Goal: Register for event/course

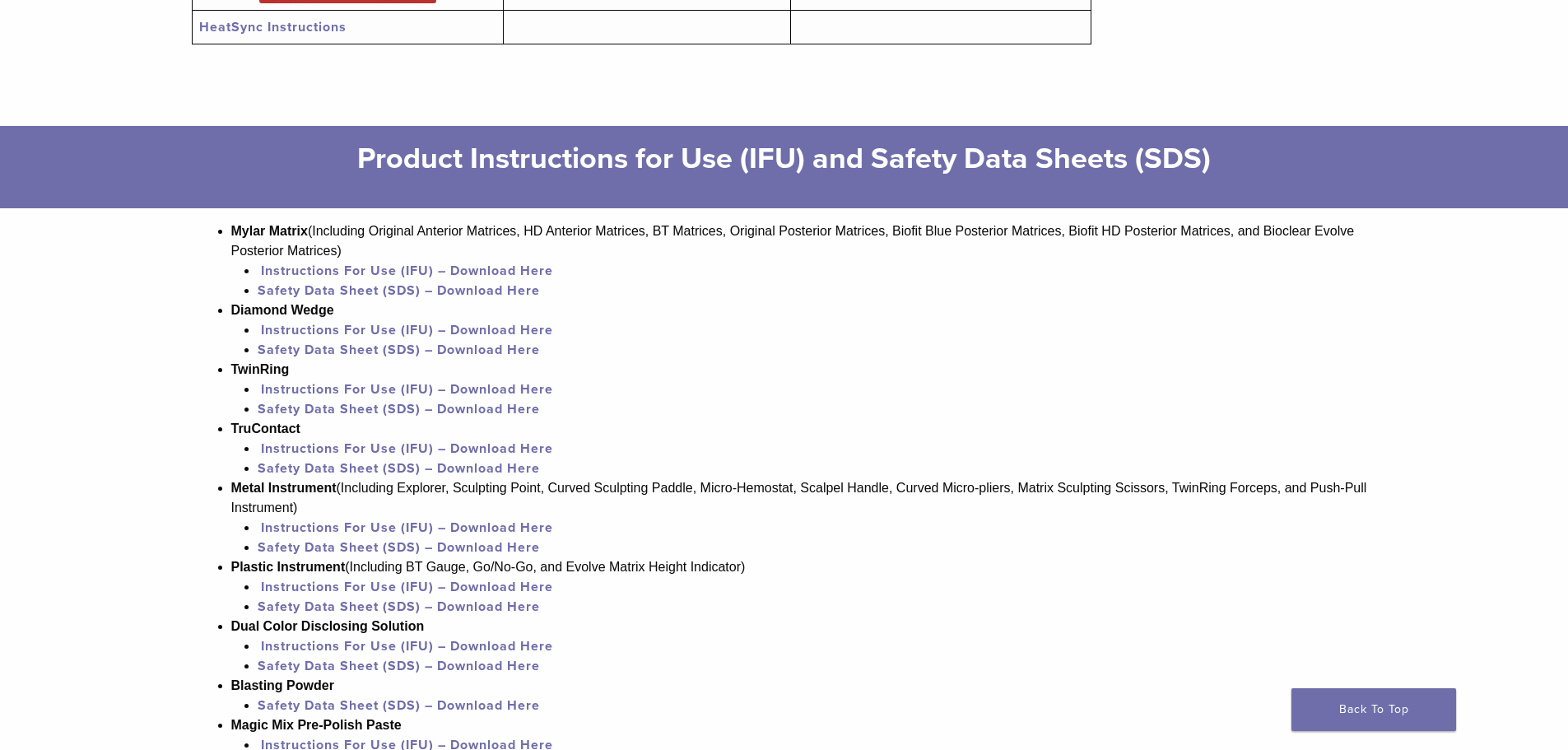
scroll to position [988, 0]
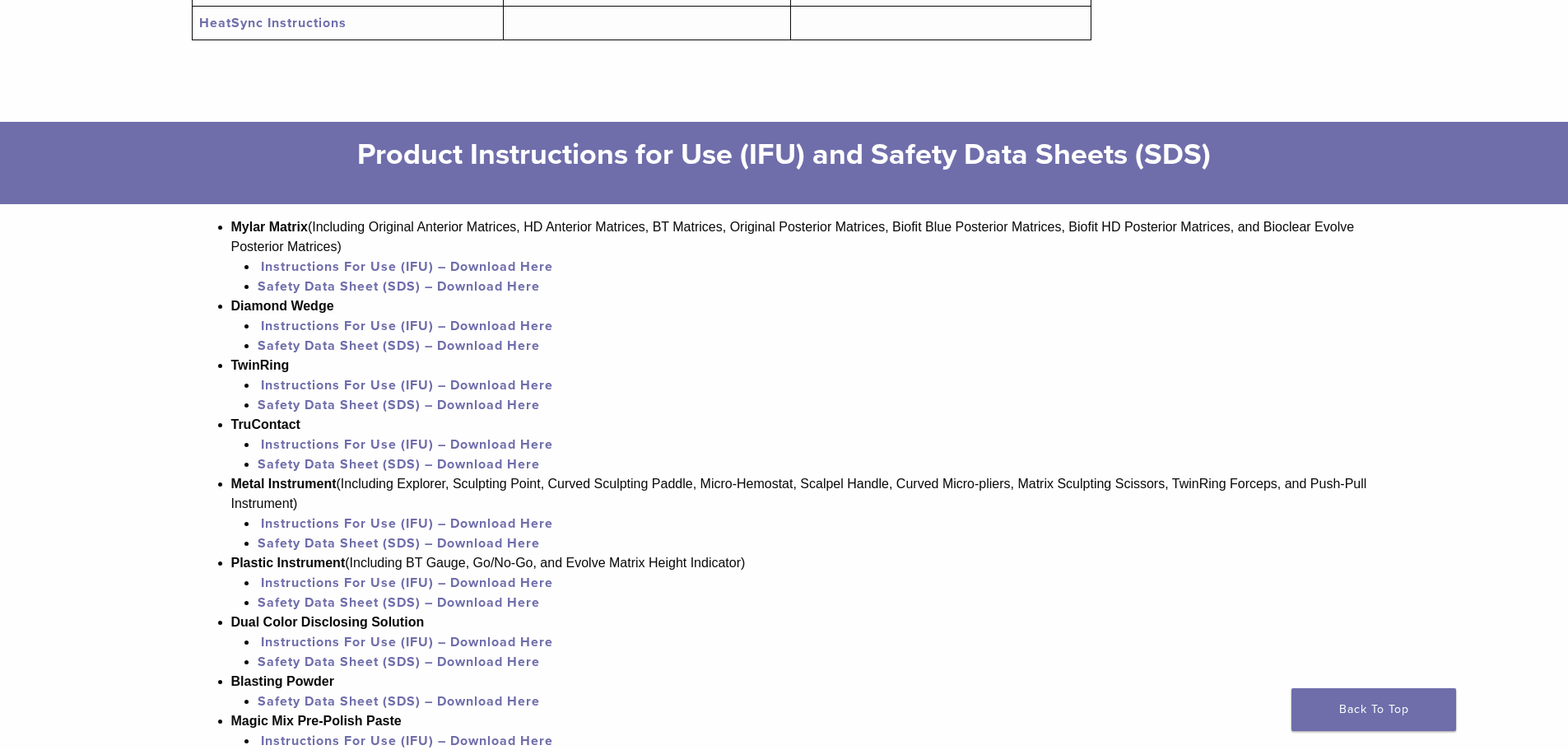
click at [288, 440] on link "Instructions For Use (IFU) – Download Here" at bounding box center [407, 444] width 292 height 16
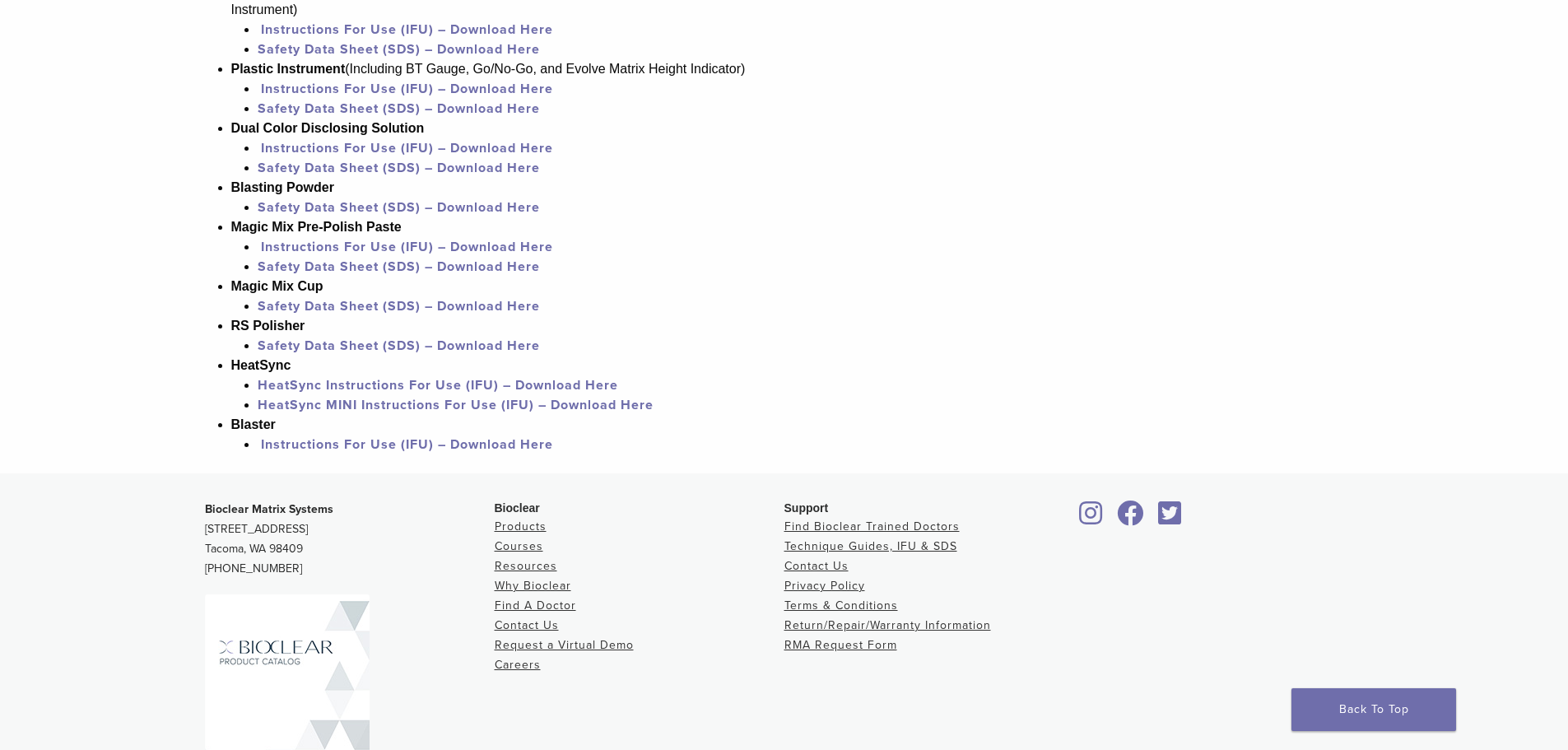
scroll to position [1563, 0]
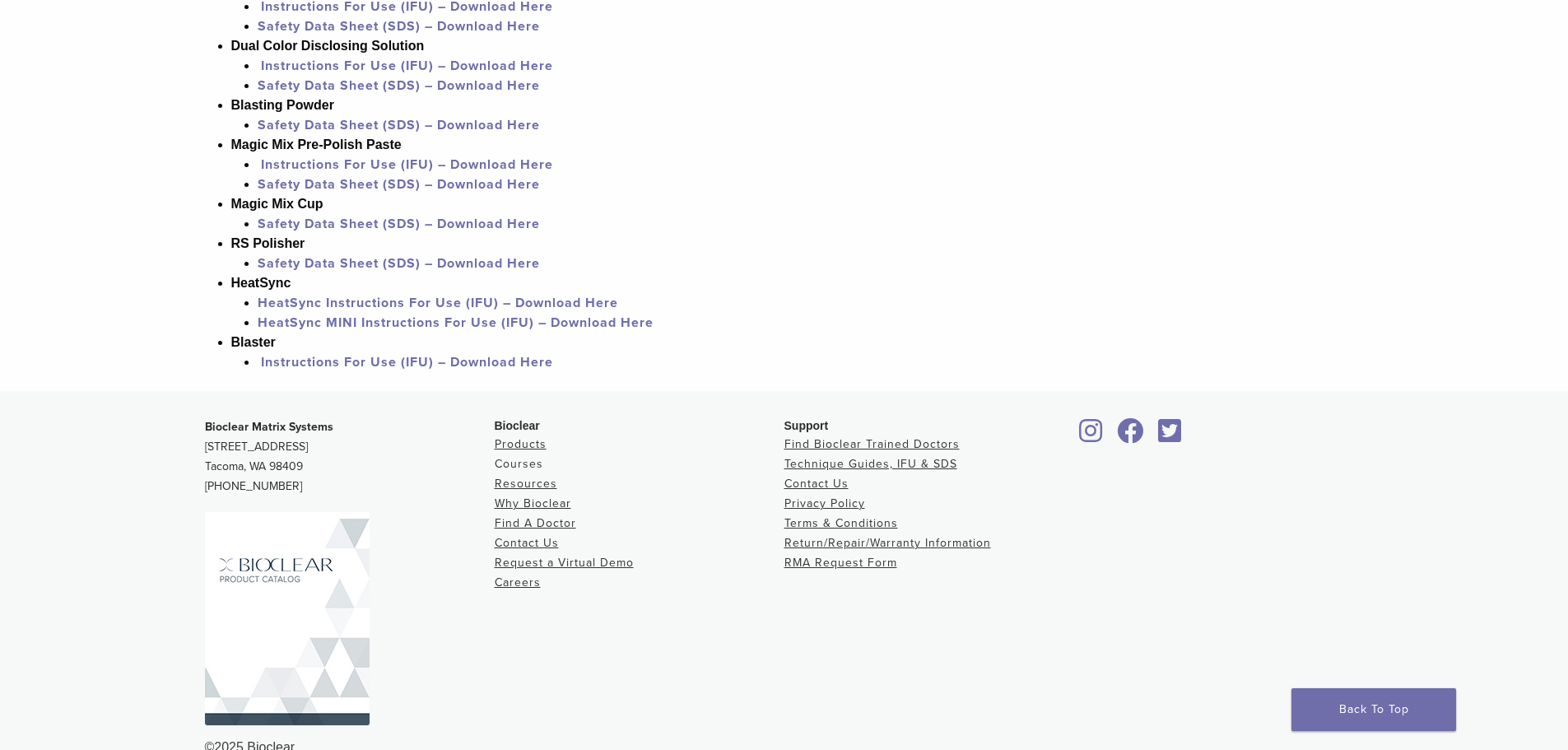
click at [520, 459] on link "Courses" at bounding box center [519, 464] width 49 height 14
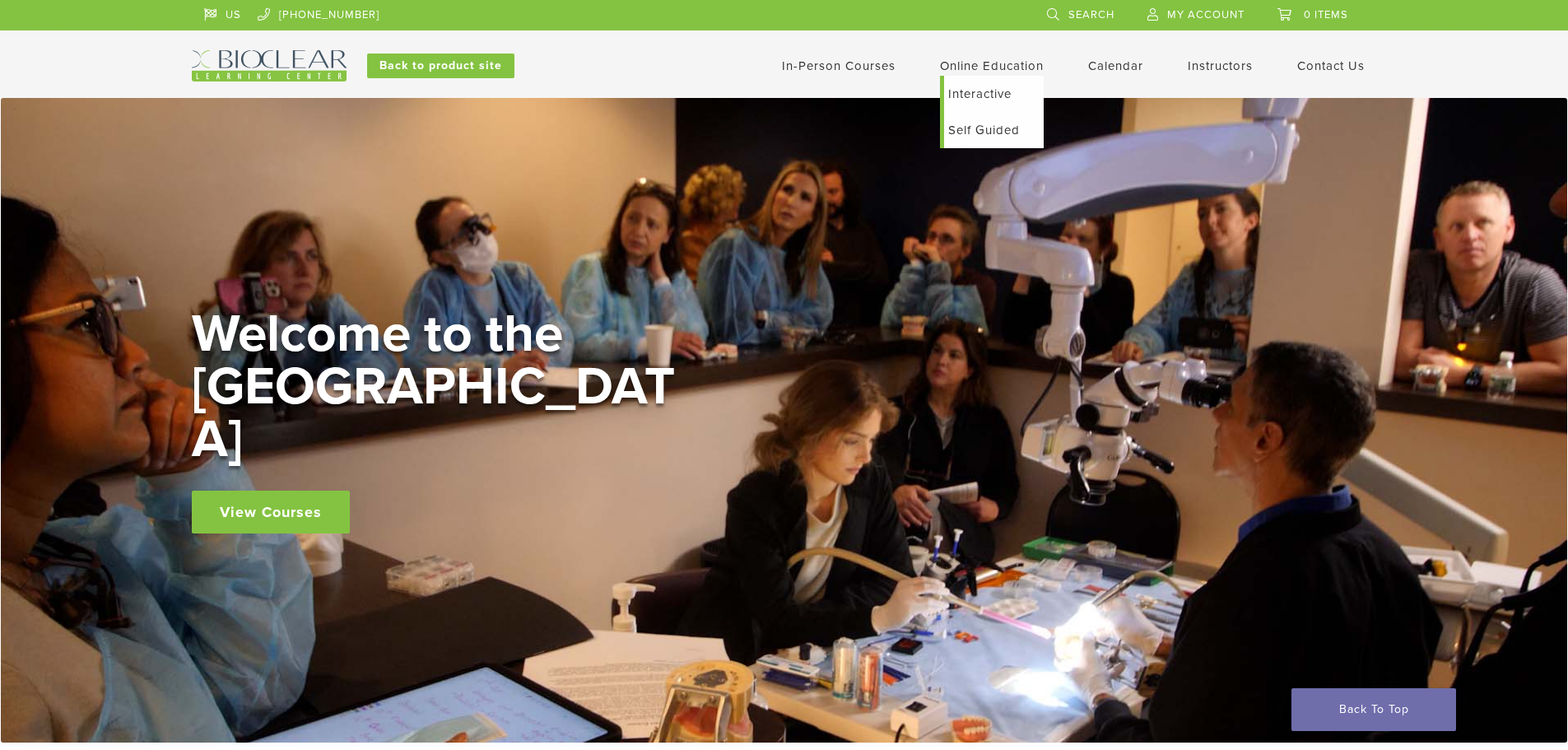
click at [954, 92] on link "Interactive" at bounding box center [994, 94] width 100 height 37
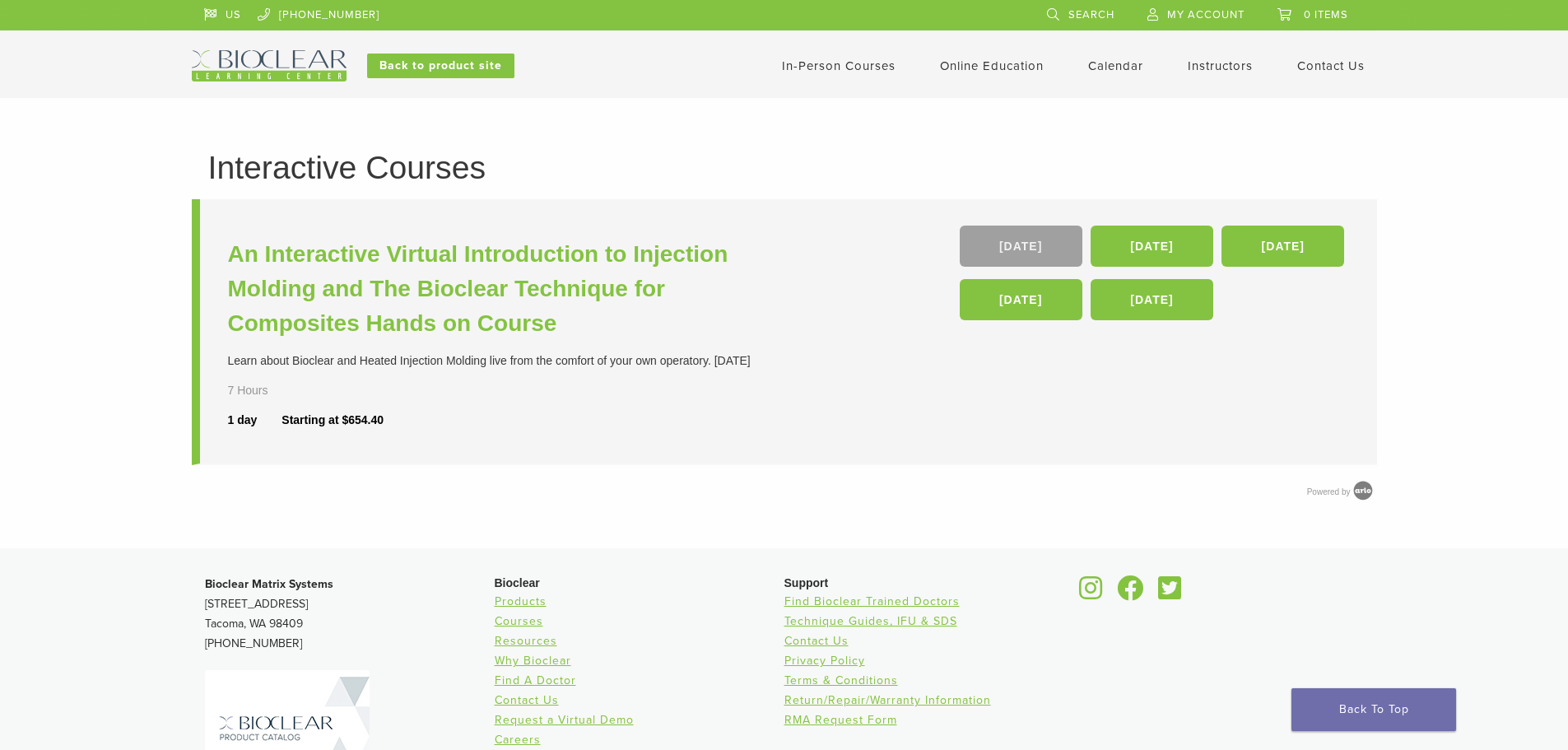
click at [1036, 238] on link "[DATE]" at bounding box center [1021, 246] width 123 height 41
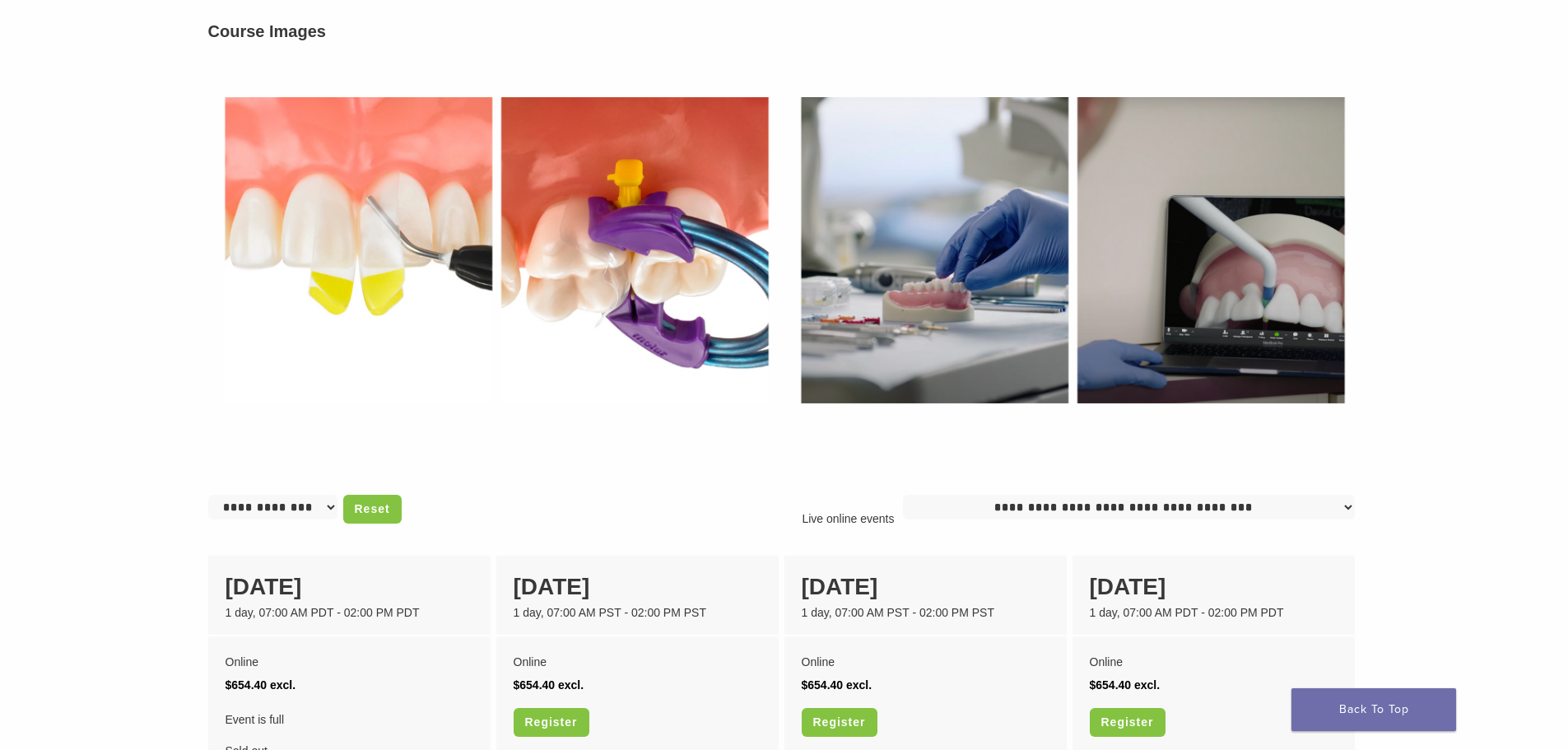
scroll to position [988, 0]
